Goal: Information Seeking & Learning: Check status

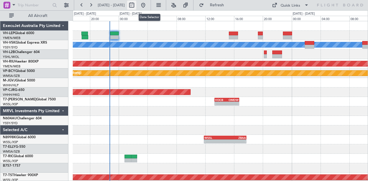
click at [136, 7] on button at bounding box center [131, 5] width 9 height 9
select select "10"
select select "2025"
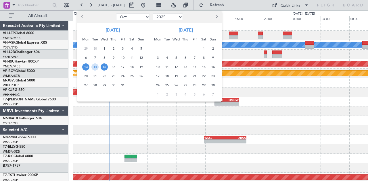
click at [81, 18] on button "Previous month" at bounding box center [83, 16] width 6 height 9
select select "9"
click at [123, 66] on span "19" at bounding box center [122, 67] width 7 height 7
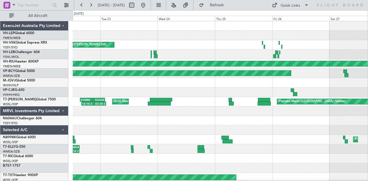
click at [83, 48] on div "Planned Maint Sydney ([PERSON_NAME] Intl) Unplanned Maint Sydney ([PERSON_NAME]…" at bounding box center [220, 44] width 295 height 9
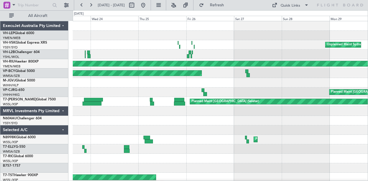
click at [0, 54] on div "Unplanned Maint Sydney ([PERSON_NAME] Intl) Planned Maint Sydney ([PERSON_NAME]…" at bounding box center [184, 95] width 368 height 171
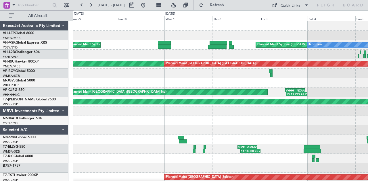
click at [0, 74] on div "Unplanned Maint Sydney ([PERSON_NAME] Intl) Planned Maint Sydney ([PERSON_NAME]…" at bounding box center [184, 95] width 368 height 171
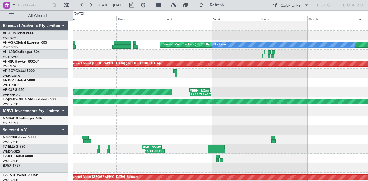
click at [128, 82] on div "Planned Maint Sydney ([PERSON_NAME] Intl) No Crew [PERSON_NAME] Unplanned Maint…" at bounding box center [220, 177] width 295 height 313
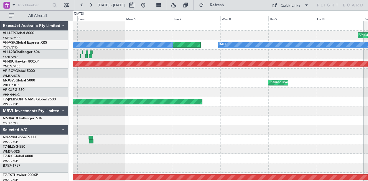
click at [17, 82] on div "Unplanned Maint Wichita (Wichita Mid-continent) Planned Maint Sydney ([PERSON_N…" at bounding box center [184, 95] width 368 height 171
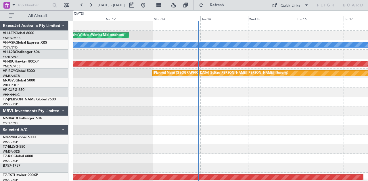
click at [0, 66] on div "Unplanned Maint Wichita (Wichita Mid-continent) [PERSON_NAME] Planned Maint [GE…" at bounding box center [184, 95] width 368 height 171
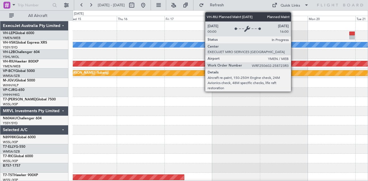
click at [3, 74] on div "[PERSON_NAME] Planned Maint [GEOGRAPHIC_DATA] ([GEOGRAPHIC_DATA]) Planned Maint…" at bounding box center [184, 95] width 368 height 171
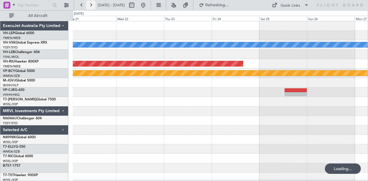
click at [90, 4] on button at bounding box center [90, 5] width 9 height 9
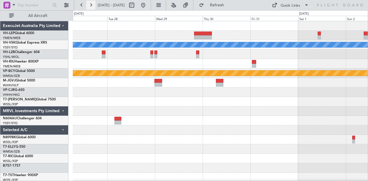
click at [90, 4] on button at bounding box center [90, 5] width 9 height 9
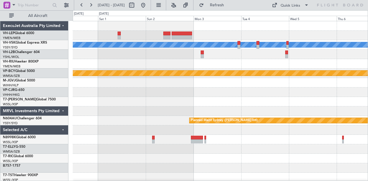
click at [215, 53] on div "[PERSON_NAME] Planned Maint [GEOGRAPHIC_DATA] (Sultan [PERSON_NAME] [PERSON_NAM…" at bounding box center [220, 177] width 295 height 313
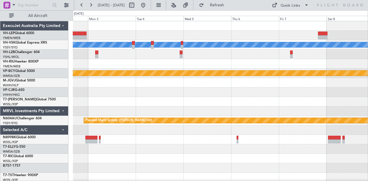
click at [119, 35] on div at bounding box center [220, 35] width 295 height 9
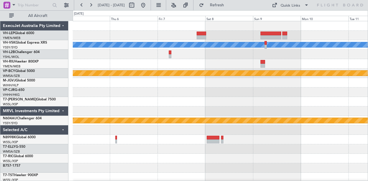
click at [48, 37] on div "[PERSON_NAME] Planned Maint [GEOGRAPHIC_DATA] (Sultan [PERSON_NAME] [PERSON_NAM…" at bounding box center [184, 95] width 368 height 171
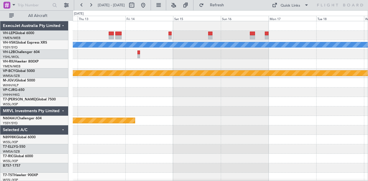
click at [0, 65] on div "[PERSON_NAME] Planned Maint [GEOGRAPHIC_DATA] (Sultan [PERSON_NAME] [PERSON_NAM…" at bounding box center [184, 95] width 368 height 171
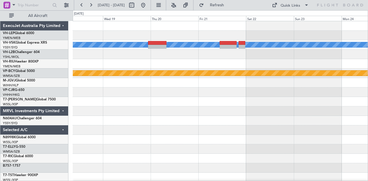
click at [29, 59] on div "[PERSON_NAME] Planned Maint [GEOGRAPHIC_DATA] (Sultan [PERSON_NAME] [PERSON_NAM…" at bounding box center [184, 95] width 368 height 171
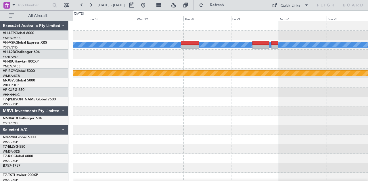
click at [251, 36] on div at bounding box center [220, 35] width 295 height 9
click at [319, 46] on div "[PERSON_NAME] Planned Maint [GEOGRAPHIC_DATA] (Sultan [PERSON_NAME] [PERSON_NAM…" at bounding box center [220, 177] width 295 height 313
click at [119, 60] on div "[PERSON_NAME] Planned Maint [GEOGRAPHIC_DATA] (Sultan [PERSON_NAME] [PERSON_NAM…" at bounding box center [220, 177] width 295 height 313
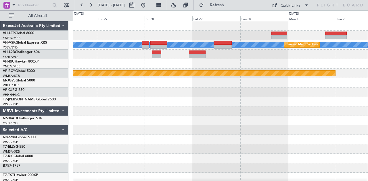
click at [205, 39] on div at bounding box center [220, 35] width 295 height 9
click at [210, 35] on div "[PERSON_NAME] Planned Maint Sydney ([PERSON_NAME] Intl) Planned Maint [GEOGRAPH…" at bounding box center [220, 177] width 295 height 313
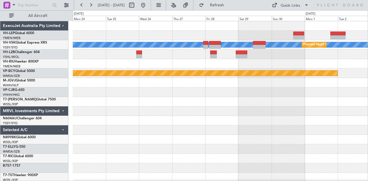
click at [208, 33] on div "[PERSON_NAME] Planned Maint Sydney ([PERSON_NAME] Intl) Planned Maint [GEOGRAPH…" at bounding box center [220, 177] width 295 height 313
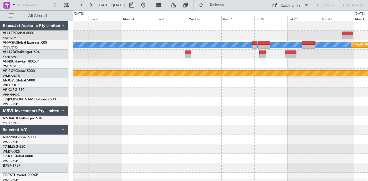
click at [188, 33] on div "[PERSON_NAME] Planned Maint Sydney ([PERSON_NAME] Intl) Planned Maint [GEOGRAPH…" at bounding box center [220, 177] width 295 height 313
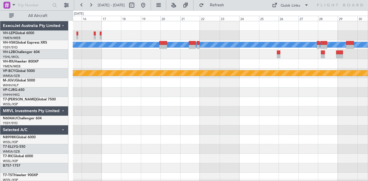
click at [223, 42] on div "[PERSON_NAME] Planned Maint Sydney ([PERSON_NAME] Intl) Planned Maint [GEOGRAPH…" at bounding box center [220, 177] width 295 height 313
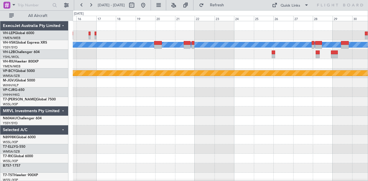
click at [115, 46] on div "[PERSON_NAME] Planned Maint Sydney ([PERSON_NAME] Intl) Planned Maint [GEOGRAPH…" at bounding box center [220, 177] width 295 height 313
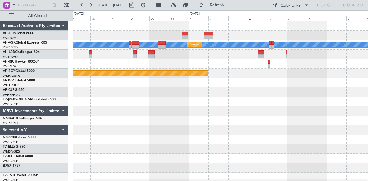
click at [179, 65] on div "[PERSON_NAME] Planned Maint Sydney ([PERSON_NAME] Intl) Planned Maint [GEOGRAPH…" at bounding box center [220, 177] width 295 height 313
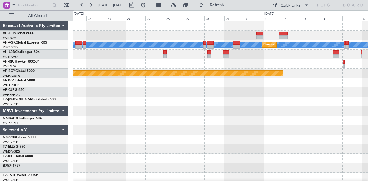
click at [184, 108] on div "[PERSON_NAME] Planned Maint Sydney ([PERSON_NAME] Intl) Planned Maint [GEOGRAPH…" at bounding box center [220, 177] width 295 height 313
click at [260, 131] on div "[PERSON_NAME] Planned Maint Sydney ([PERSON_NAME] Intl) Planned Maint [GEOGRAPH…" at bounding box center [220, 177] width 295 height 313
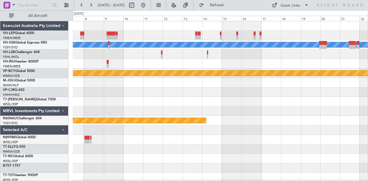
click at [181, 68] on div "[PERSON_NAME] Planned Maint [GEOGRAPHIC_DATA] (Sultan [PERSON_NAME] [PERSON_NAM…" at bounding box center [220, 177] width 295 height 313
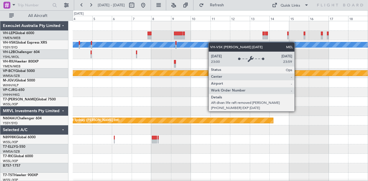
click at [225, 44] on div "[PERSON_NAME] Planned Maint [GEOGRAPHIC_DATA] (Sultan [PERSON_NAME] [PERSON_NAM…" at bounding box center [220, 177] width 295 height 313
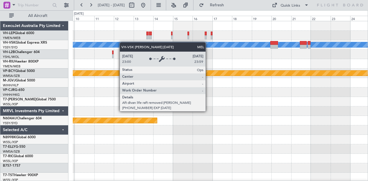
click at [83, 44] on div "[PERSON_NAME] Planned Maint [GEOGRAPHIC_DATA] (Sultan [PERSON_NAME] [PERSON_NAM…" at bounding box center [220, 177] width 295 height 313
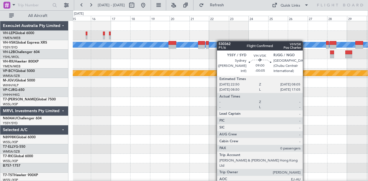
click at [106, 47] on div "[PERSON_NAME] Planned Maint Sydney ([PERSON_NAME] Intl) Planned Maint [GEOGRAPH…" at bounding box center [220, 177] width 295 height 313
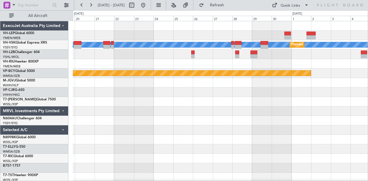
click at [212, 72] on div "[PERSON_NAME] Planned Maint Sydney ([PERSON_NAME] Intl) Planned Maint [GEOGRAPH…" at bounding box center [220, 177] width 295 height 313
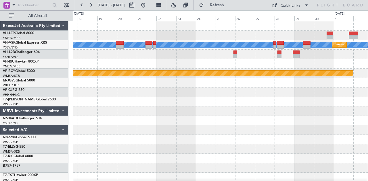
click at [154, 37] on div at bounding box center [220, 35] width 295 height 9
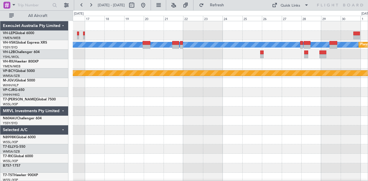
click at [193, 60] on div "[PERSON_NAME] Planned Maint Sydney ([PERSON_NAME] Intl) Planned Maint [GEOGRAPH…" at bounding box center [220, 177] width 295 height 313
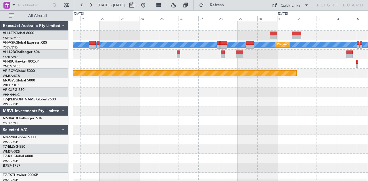
scroll to position [1, 0]
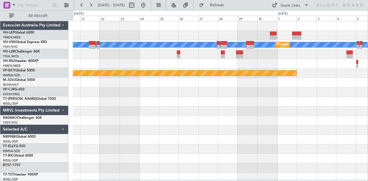
click at [149, 32] on div at bounding box center [220, 35] width 295 height 9
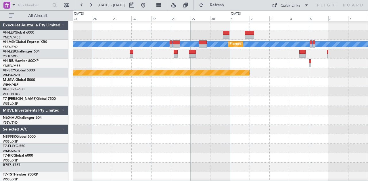
scroll to position [0, 0]
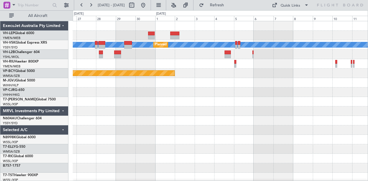
click at [129, 35] on div at bounding box center [220, 35] width 295 height 9
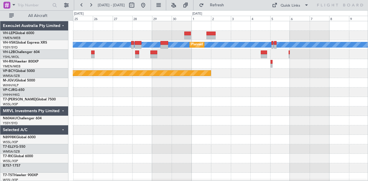
click at [136, 39] on div at bounding box center [220, 35] width 295 height 9
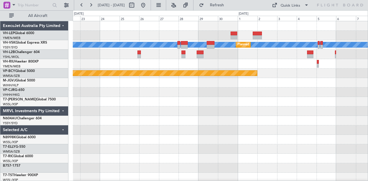
click at [222, 126] on div "[PERSON_NAME] Planned Maint Sydney ([PERSON_NAME] Intl) Planned Maint [GEOGRAPH…" at bounding box center [220, 177] width 295 height 313
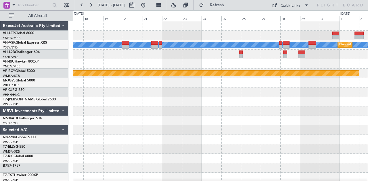
click at [309, 163] on div "[PERSON_NAME] Planned Maint Sydney ([PERSON_NAME] Intl) Planned Maint [GEOGRAPH…" at bounding box center [220, 177] width 295 height 313
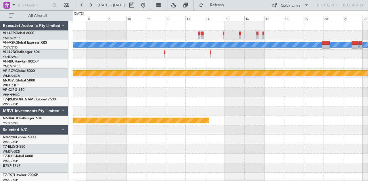
click at [346, 167] on div "[PERSON_NAME] Planned Maint [GEOGRAPHIC_DATA] (Sultan [PERSON_NAME] [PERSON_NAM…" at bounding box center [220, 177] width 295 height 313
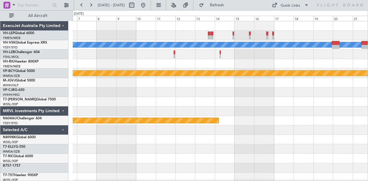
click at [354, 163] on div "[PERSON_NAME] Planned Maint [GEOGRAPHIC_DATA] (Sultan [PERSON_NAME] [PERSON_NAM…" at bounding box center [220, 177] width 295 height 313
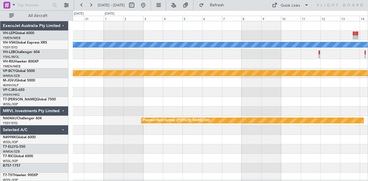
click at [281, 131] on div "[PERSON_NAME] Planned Maint [GEOGRAPHIC_DATA] (Sultan [PERSON_NAME] [PERSON_NAM…" at bounding box center [220, 177] width 295 height 313
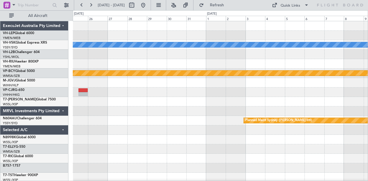
click at [334, 154] on div "[PERSON_NAME] Planned Maint [GEOGRAPHIC_DATA] ([GEOGRAPHIC_DATA]) Planned Maint…" at bounding box center [220, 177] width 295 height 313
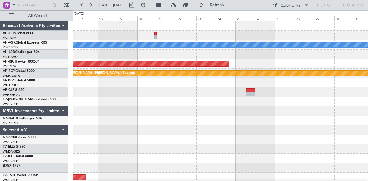
click at [333, 164] on div "[PERSON_NAME] Planned Maint [GEOGRAPHIC_DATA] ([GEOGRAPHIC_DATA]) Planned Maint…" at bounding box center [220, 177] width 295 height 313
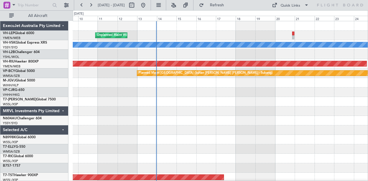
click at [298, 160] on div "Unplanned Maint Wichita (Wichita Mid-continent) [PERSON_NAME] No Crew Planned M…" at bounding box center [220, 177] width 295 height 313
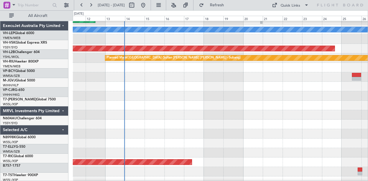
scroll to position [32, 0]
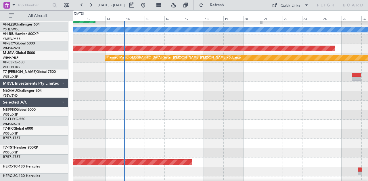
click at [18, 125] on div "Unplanned Maint Wichita (Wichita Mid-continent) [PERSON_NAME] Planned Maint [GE…" at bounding box center [184, 95] width 368 height 171
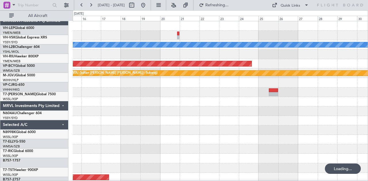
scroll to position [0, 0]
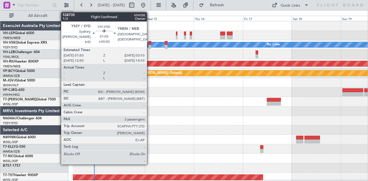
click at [150, 45] on div at bounding box center [149, 47] width 3 height 4
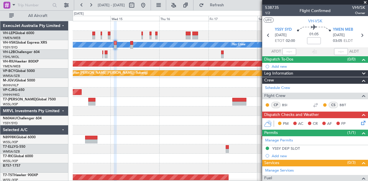
click at [198, 103] on div "[PERSON_NAME] No Crew Planned Maint [GEOGRAPHIC_DATA] ([GEOGRAPHIC_DATA]) Plann…" at bounding box center [220, 177] width 295 height 313
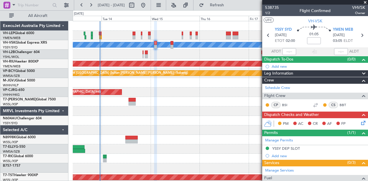
click at [185, 94] on div "Planned Maint [GEOGRAPHIC_DATA] ([GEOGRAPHIC_DATA] Intl)" at bounding box center [220, 92] width 295 height 9
click at [365, 2] on span at bounding box center [365, 2] width 6 height 5
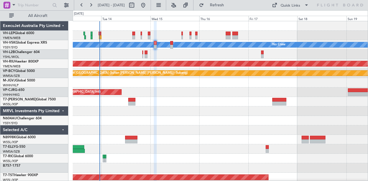
type input "0"
click at [199, 93] on div "Unplanned Maint Wichita (Wichita Mid-continent) [PERSON_NAME] No Crew Planned M…" at bounding box center [220, 177] width 295 height 313
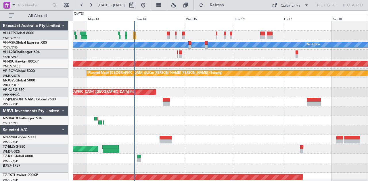
click at [258, 57] on div at bounding box center [220, 54] width 295 height 9
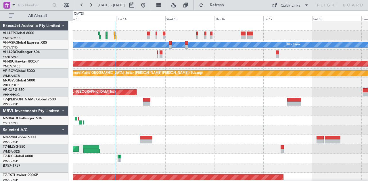
click at [155, 103] on div "Unplanned Maint Wichita (Wichita Mid-continent) [PERSON_NAME] No Crew Planned M…" at bounding box center [220, 177] width 295 height 313
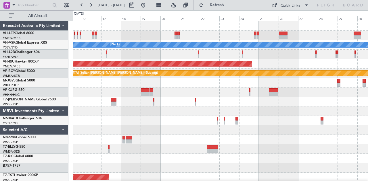
click at [169, 107] on div "Unplanned Maint Wichita (Wichita Mid-continent) [PERSON_NAME] No Crew Planned M…" at bounding box center [220, 177] width 295 height 313
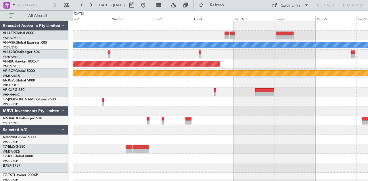
click at [202, 145] on div at bounding box center [220, 149] width 295 height 9
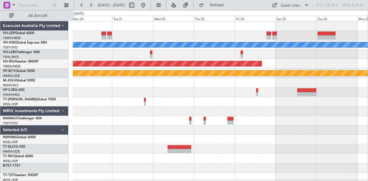
click at [121, 38] on div at bounding box center [220, 35] width 295 height 9
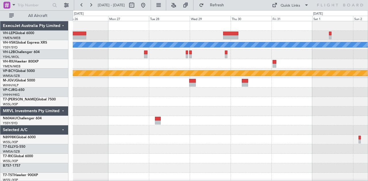
click at [95, 40] on div at bounding box center [220, 35] width 295 height 9
click at [259, 113] on div "[PERSON_NAME] Planned Maint [GEOGRAPHIC_DATA] ([GEOGRAPHIC_DATA]) Planned Maint…" at bounding box center [220, 177] width 295 height 313
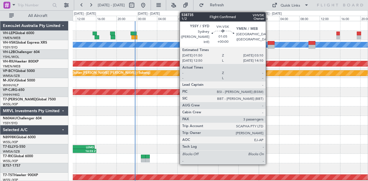
click at [269, 45] on div at bounding box center [271, 47] width 7 height 4
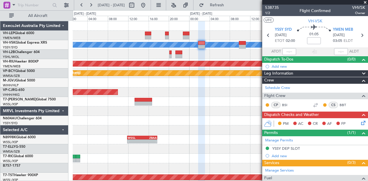
click at [166, 95] on div "Planned Maint [GEOGRAPHIC_DATA] ([GEOGRAPHIC_DATA] Intl)" at bounding box center [220, 92] width 295 height 9
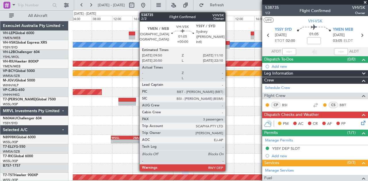
click at [228, 45] on div at bounding box center [226, 47] width 7 height 4
